Goal: Task Accomplishment & Management: Manage account settings

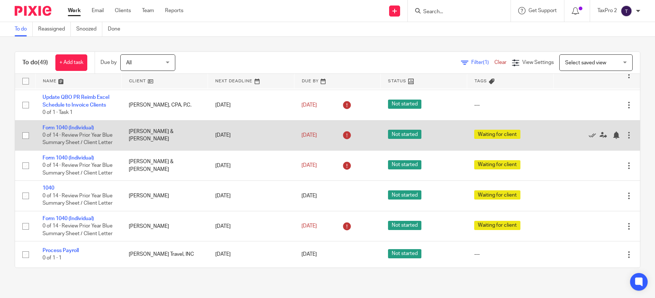
scroll to position [1558, 0]
click at [80, 130] on link "Form 1040 (Individual)" at bounding box center [68, 127] width 51 height 5
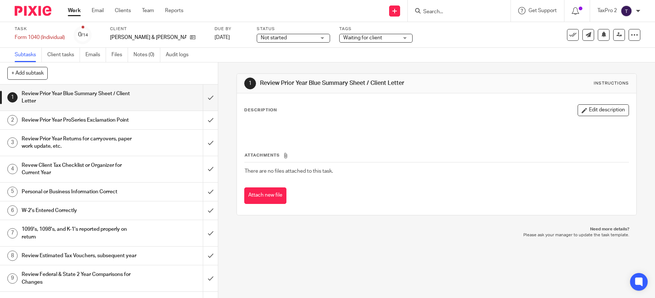
click at [399, 38] on span "Waiting for client" at bounding box center [370, 38] width 55 height 8
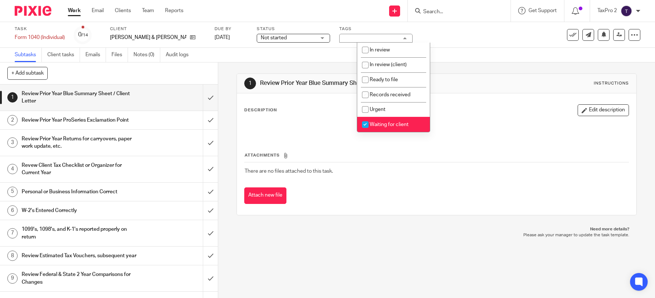
click at [390, 122] on span "Waiting for client" at bounding box center [389, 124] width 39 height 5
checkbox input "false"
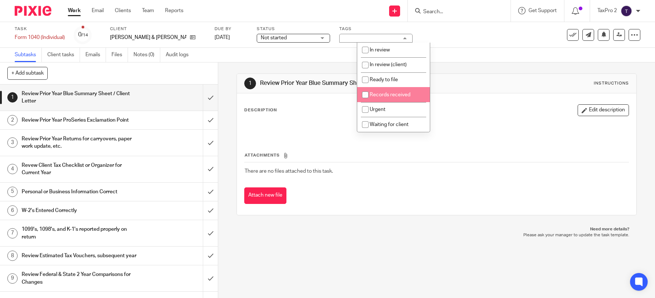
click at [387, 94] on span "Records received" at bounding box center [390, 94] width 41 height 5
checkbox input "true"
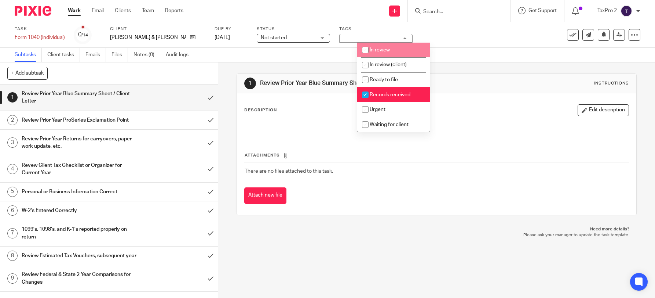
click at [316, 38] on span "Not started" at bounding box center [288, 38] width 55 height 8
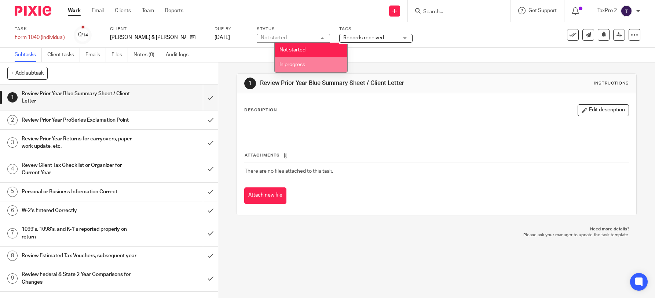
click at [304, 63] on span "In progress" at bounding box center [293, 64] width 26 height 5
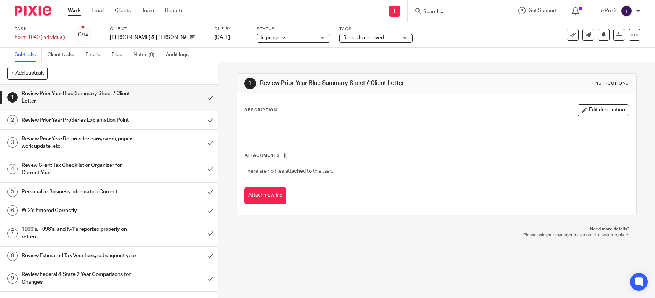
click at [82, 12] on ul "Work Email Clients Team Reports" at bounding box center [131, 10] width 127 height 7
click at [73, 11] on link "Work" at bounding box center [74, 10] width 13 height 7
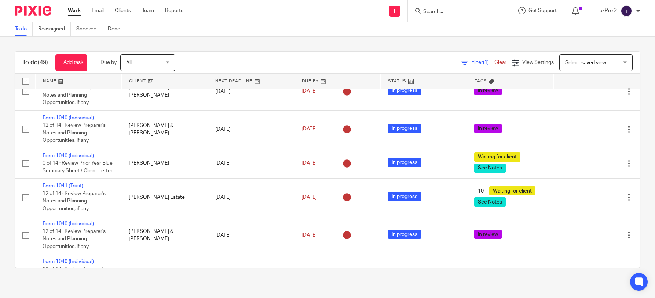
scroll to position [677, 0]
